Goal: Find contact information: Find contact information

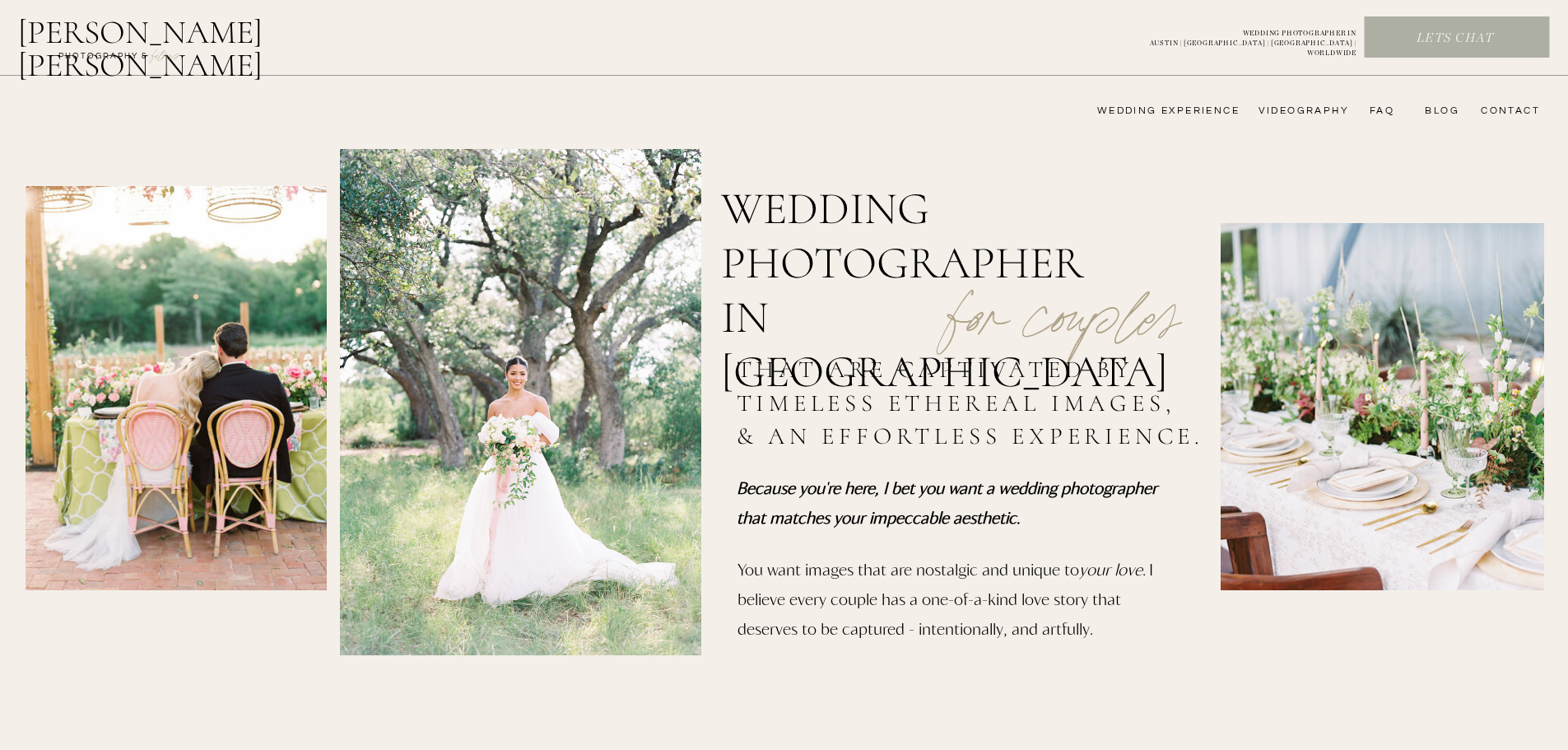
click at [1445, 36] on p "Lets chat" at bounding box center [1456, 38] width 181 height 18
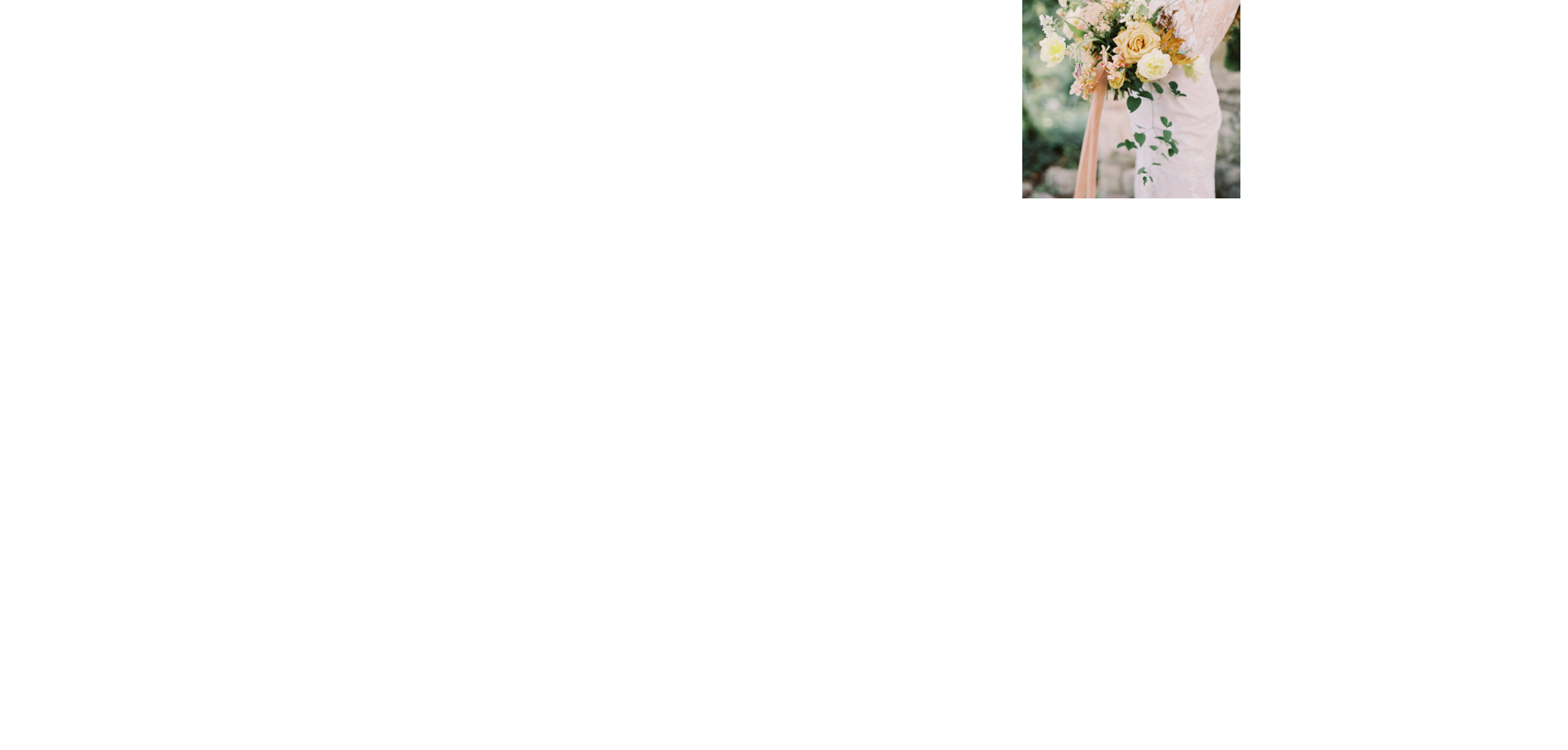
scroll to position [495, 0]
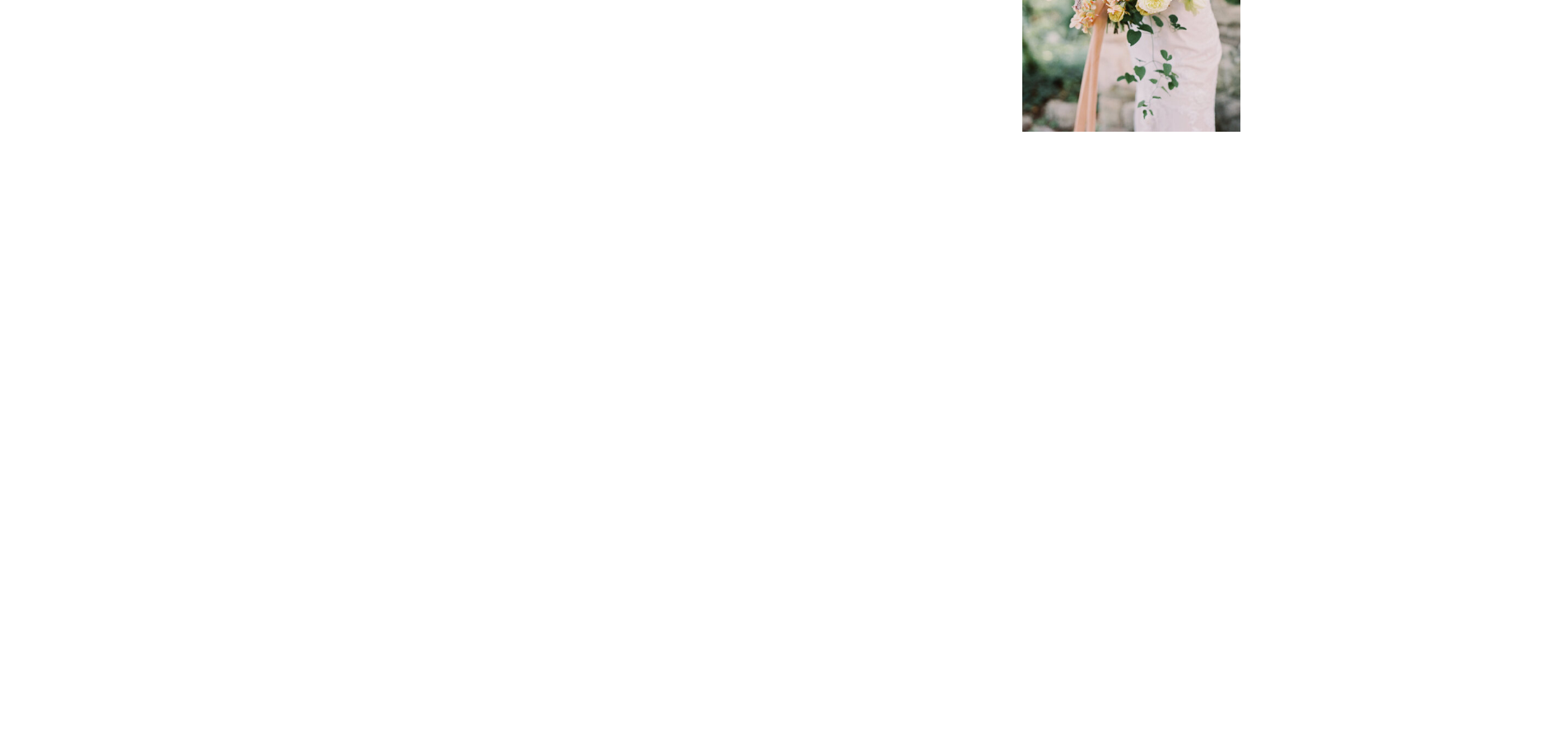
scroll to position [577, 0]
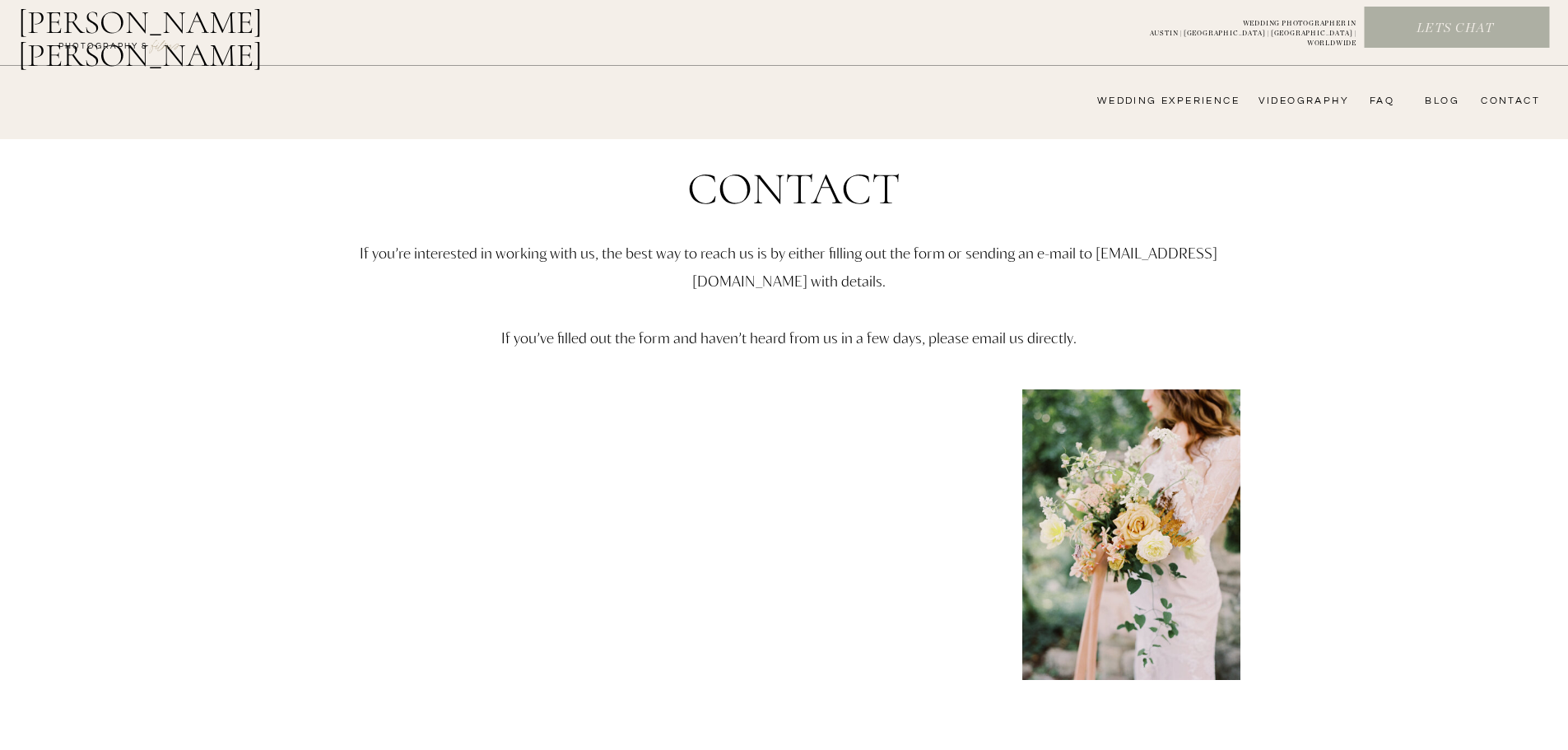
scroll to position [0, 0]
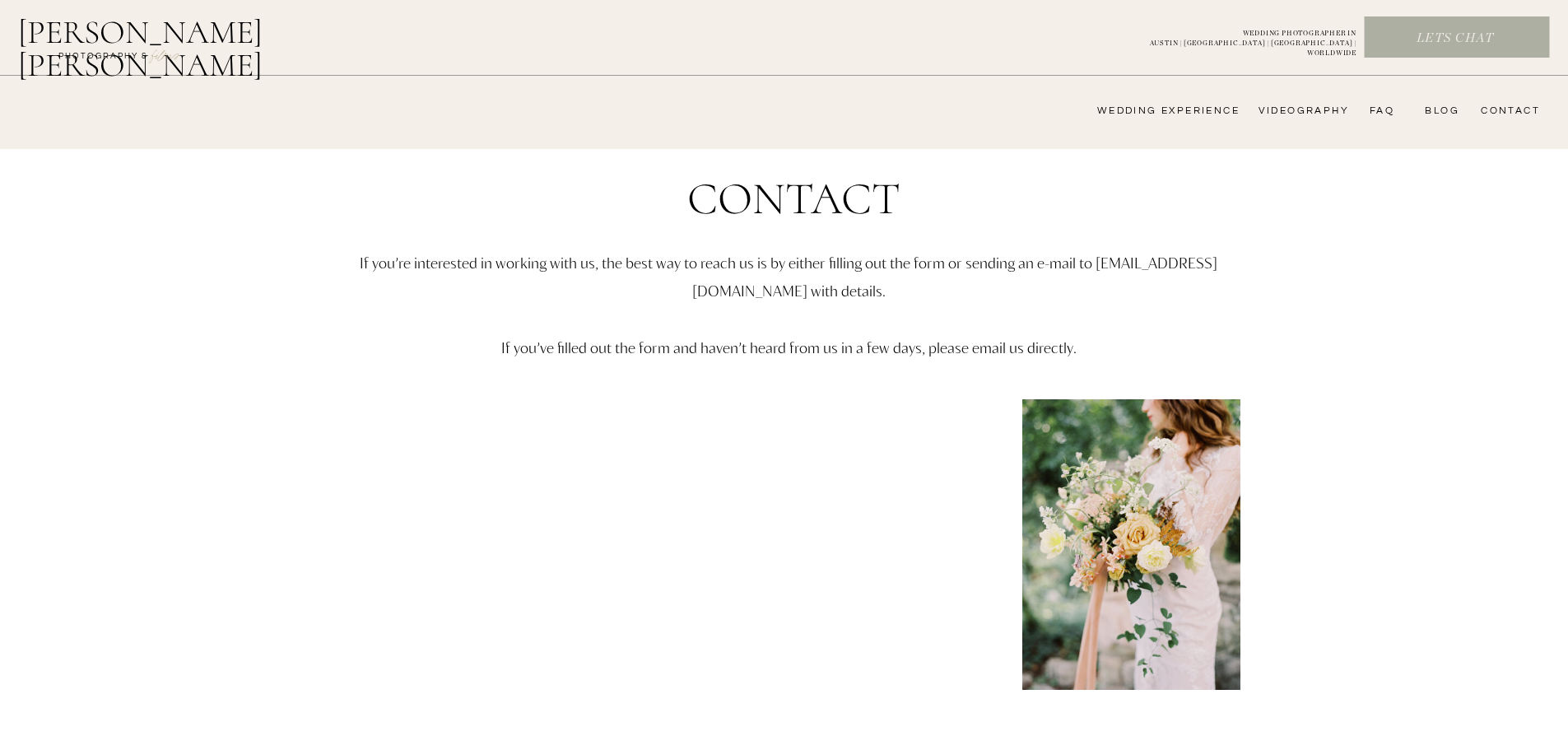
drag, startPoint x: 1023, startPoint y: 288, endPoint x: 412, endPoint y: 267, distance: 611.4
click at [412, 267] on p "If you’re interested in working with us, the best way to reach us is by either …" at bounding box center [789, 334] width 960 height 171
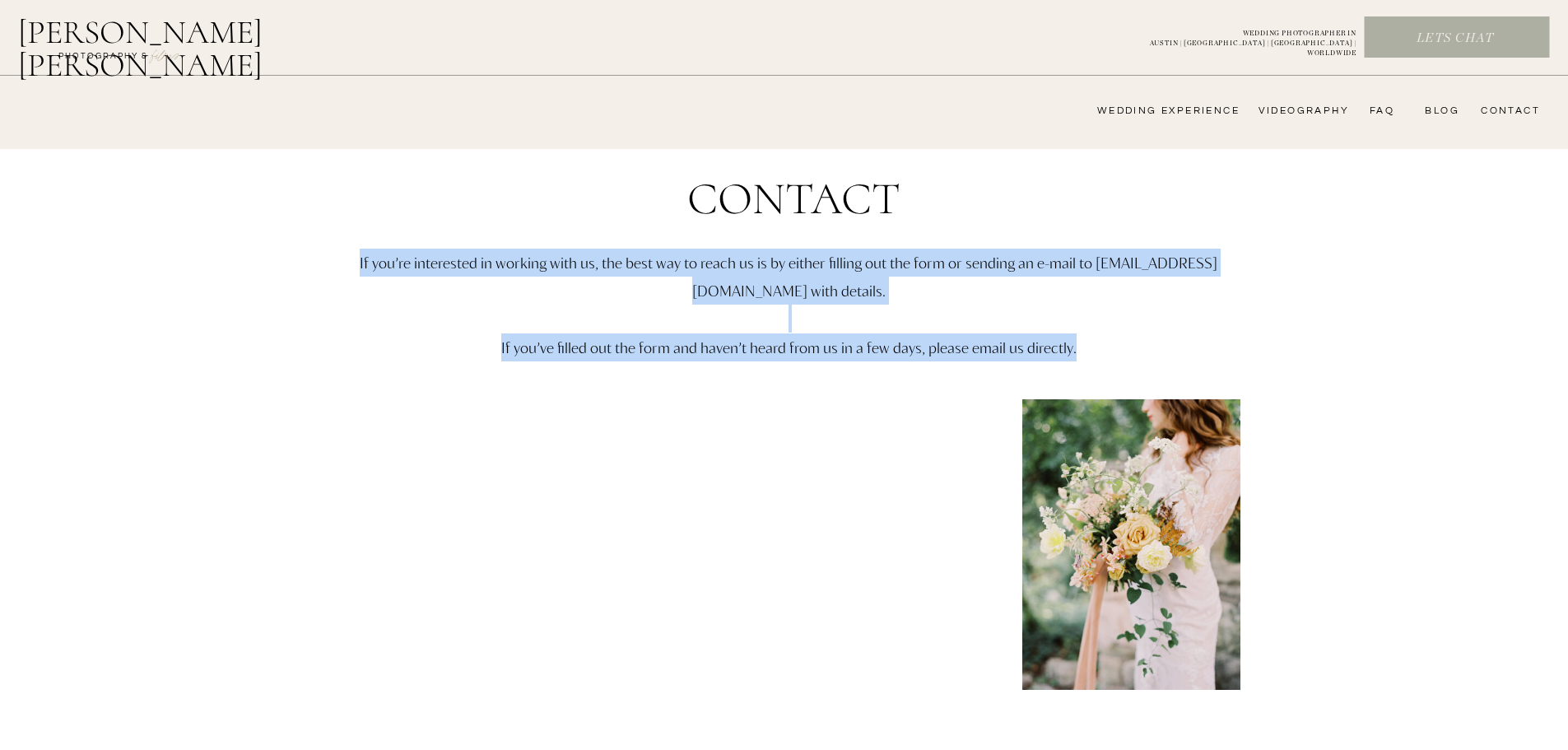
drag, startPoint x: 1194, startPoint y: 349, endPoint x: 411, endPoint y: 265, distance: 787.5
click at [411, 265] on p "If you’re interested in working with us, the best way to reach us is by either …" at bounding box center [789, 334] width 960 height 171
click at [413, 295] on p "If you’re interested in working with us, the best way to reach us is by either …" at bounding box center [789, 334] width 960 height 171
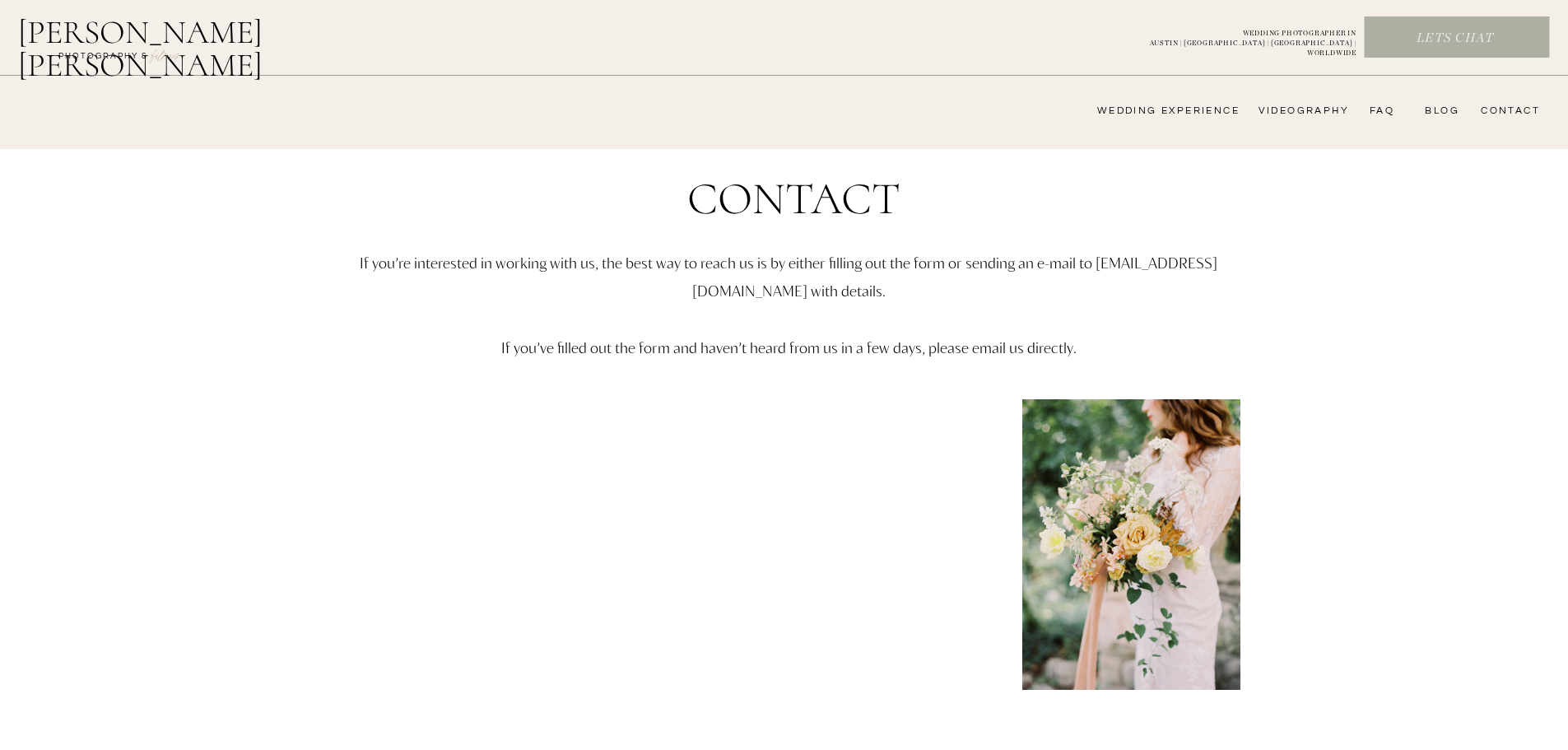
click at [836, 290] on p "If you’re interested in working with us, the best way to reach us is by either …" at bounding box center [789, 334] width 960 height 171
drag, startPoint x: 632, startPoint y: 288, endPoint x: 860, endPoint y: 295, distance: 228.1
click at [860, 296] on p "If you’re interested in working with us, the best way to reach us is by either …" at bounding box center [789, 334] width 960 height 171
copy p "[EMAIL_ADDRESS][DOMAIN_NAME]"
